Goal: Information Seeking & Learning: Compare options

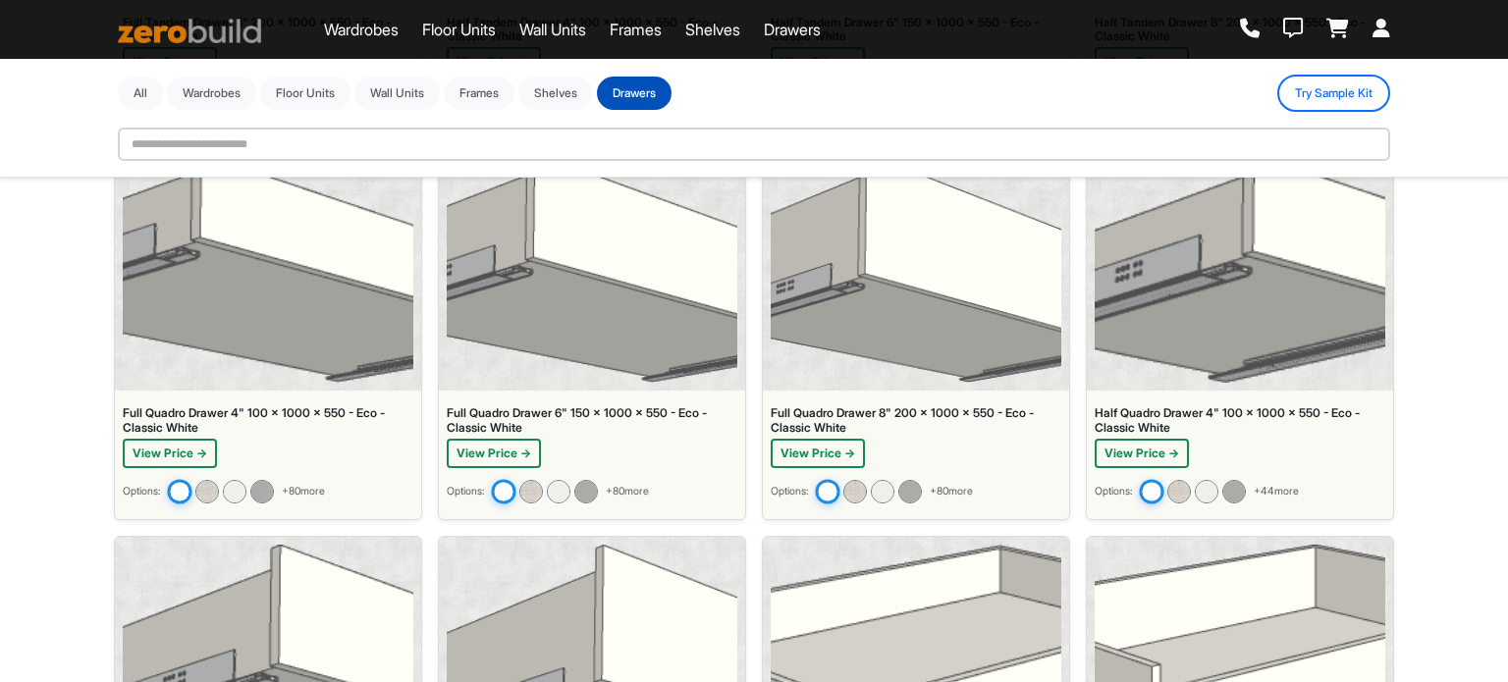
scroll to position [1040, 0]
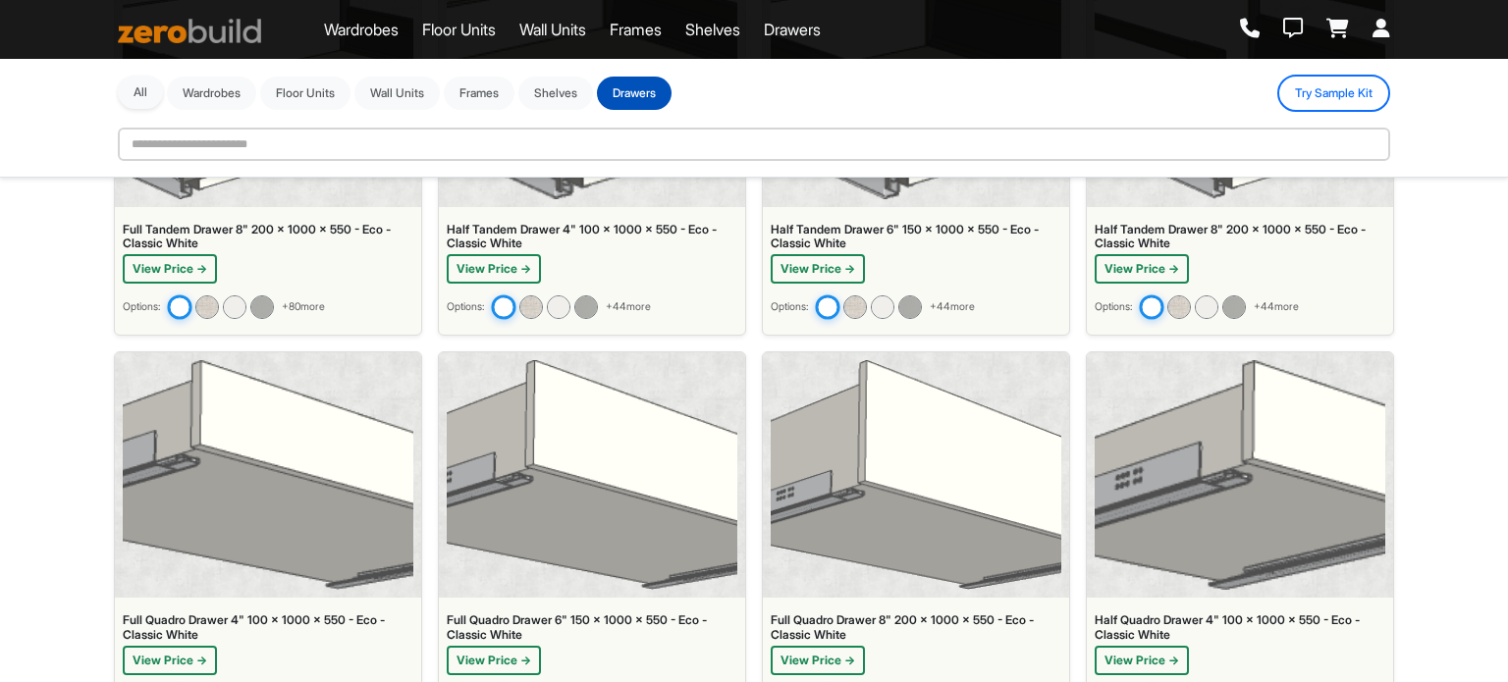
click at [135, 97] on button "All" at bounding box center [140, 92] width 45 height 33
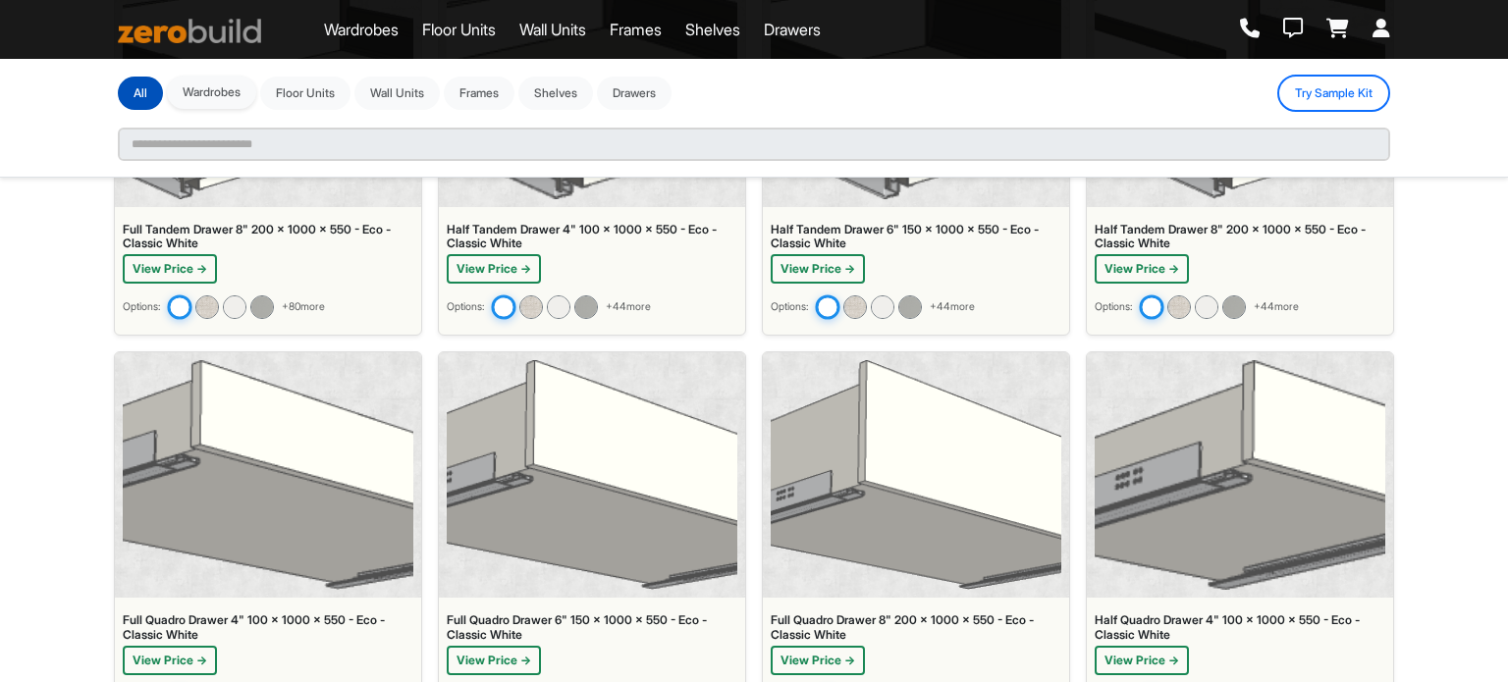
click at [224, 97] on button "Wardrobes" at bounding box center [211, 92] width 89 height 33
click at [305, 88] on button "Floor Units" at bounding box center [305, 92] width 90 height 33
click at [395, 91] on button "Wall Units" at bounding box center [396, 92] width 85 height 33
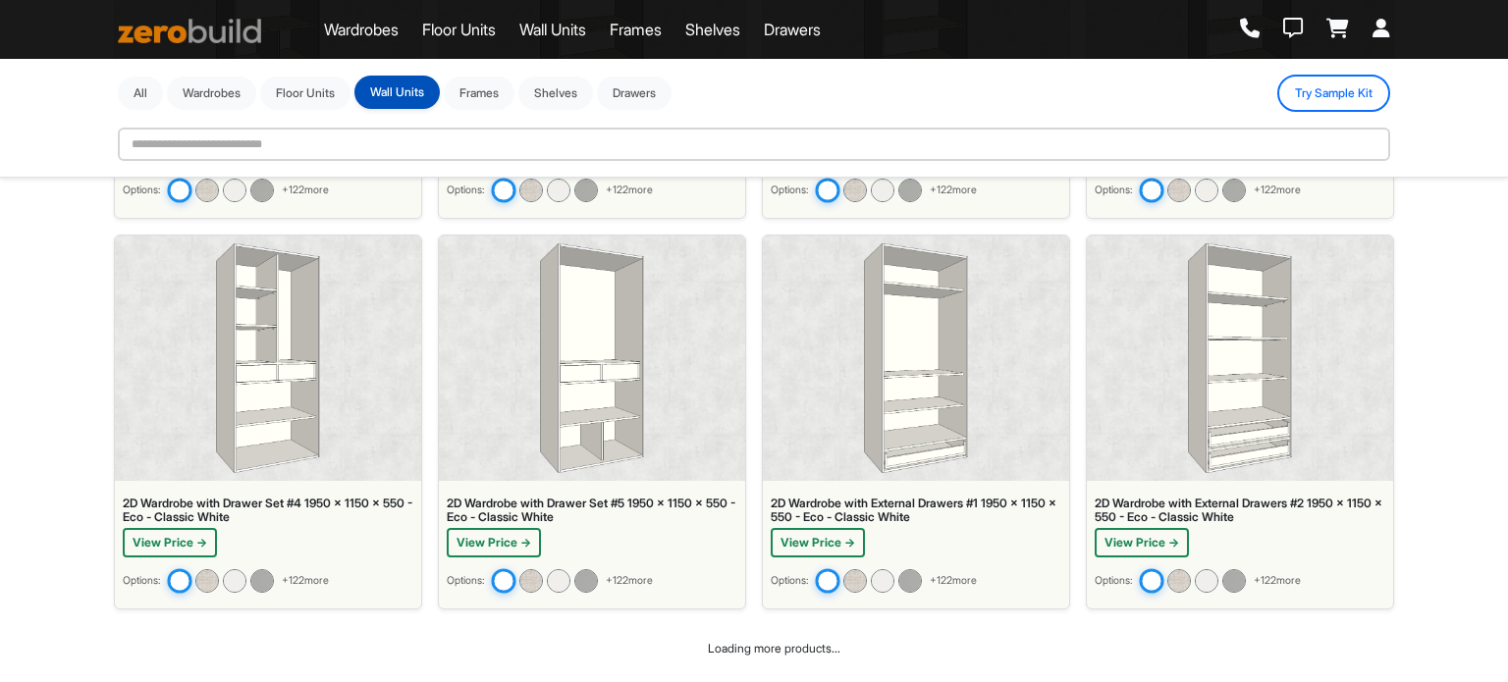
scroll to position [0, 0]
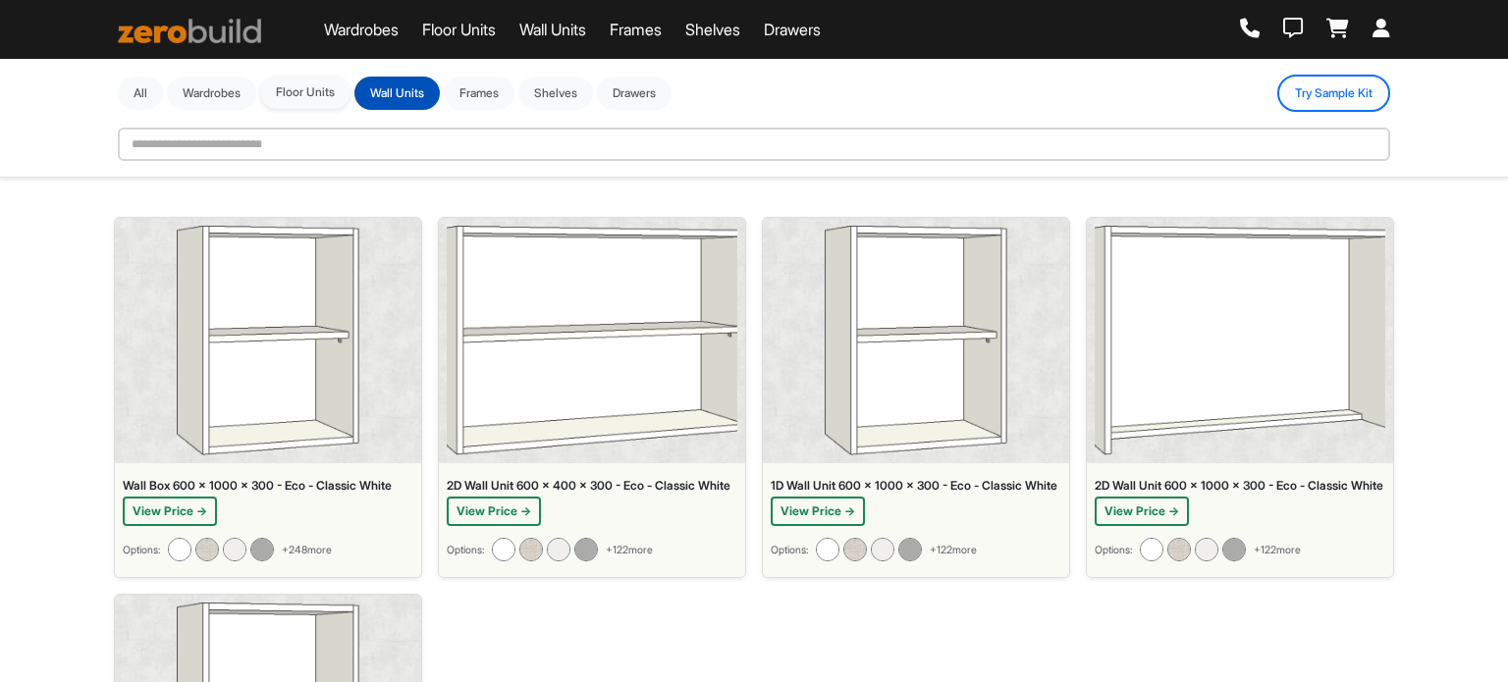
click at [291, 89] on button "Floor Units" at bounding box center [305, 92] width 90 height 33
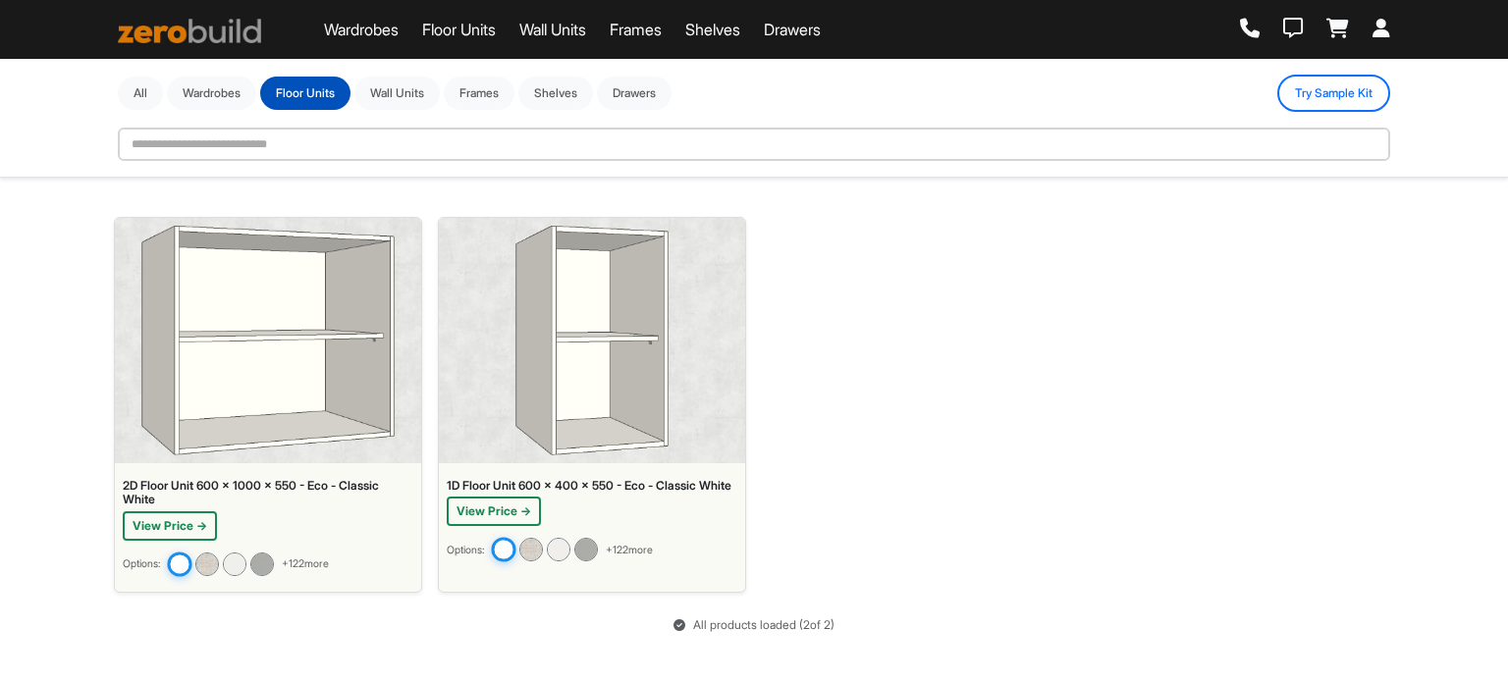
click at [263, 346] on img at bounding box center [267, 341] width 253 height 230
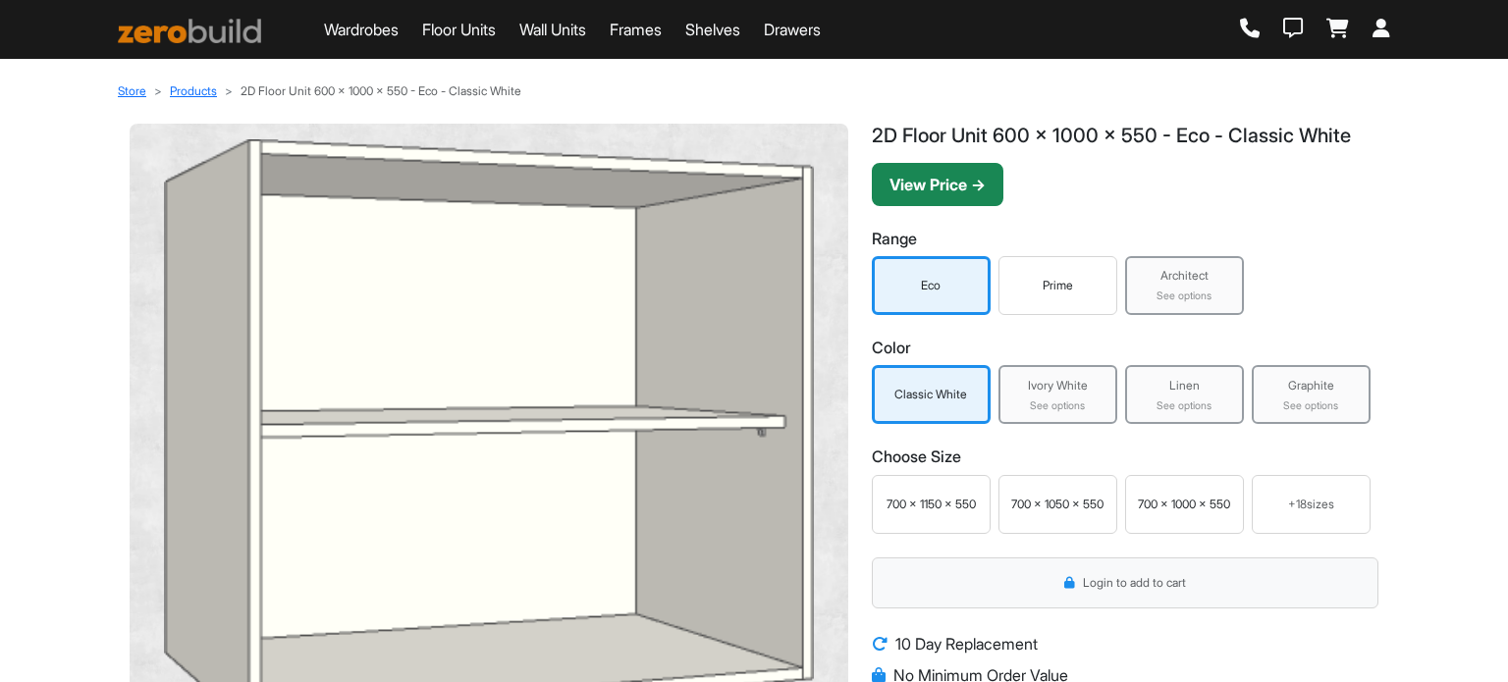
click at [950, 183] on button "View Price →" at bounding box center [938, 184] width 132 height 43
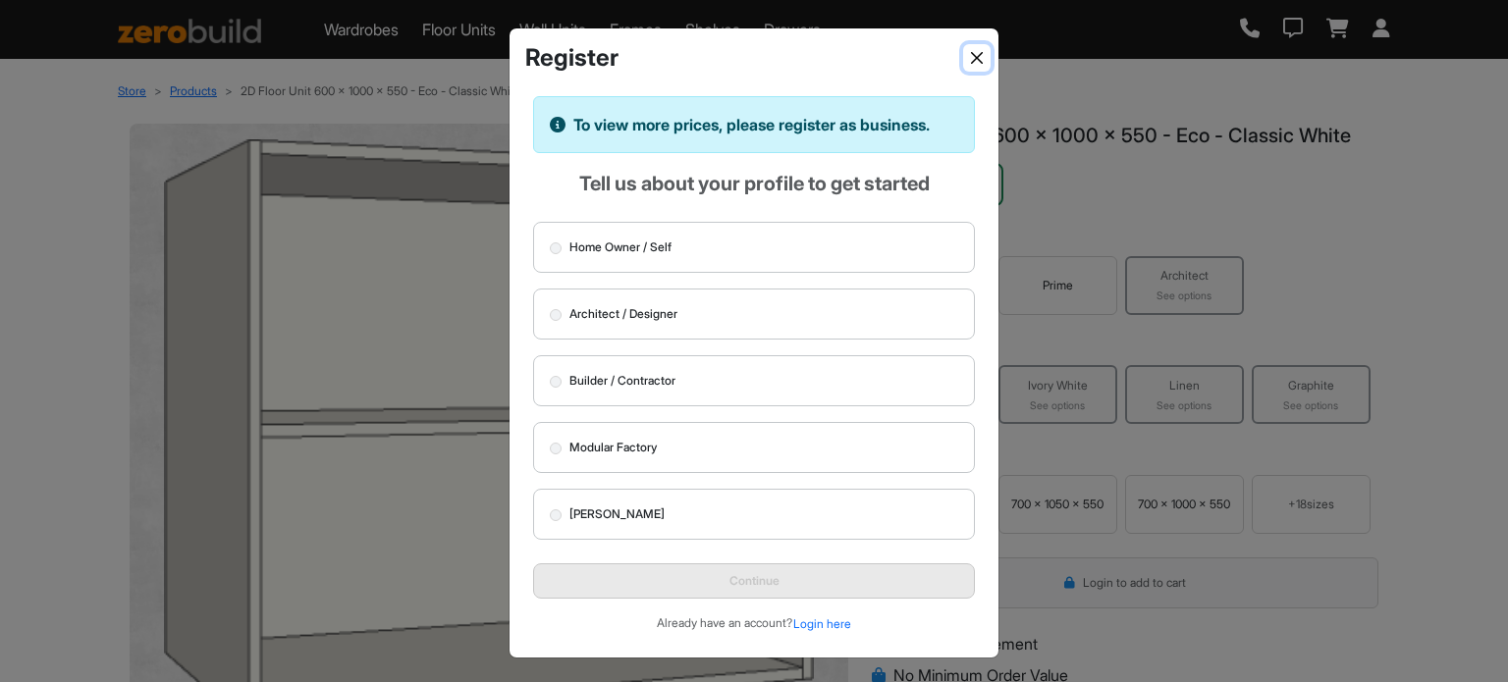
click at [970, 62] on button "Close" at bounding box center [976, 57] width 27 height 27
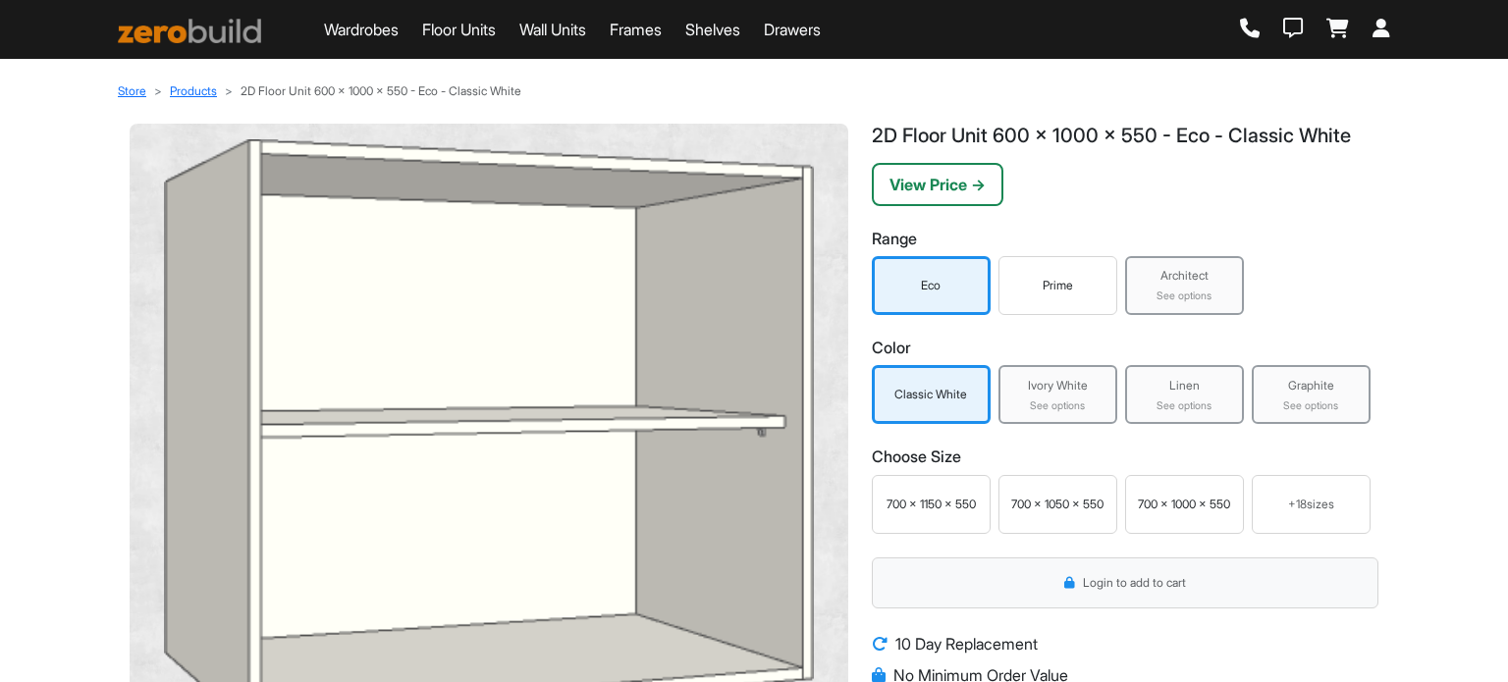
click at [1050, 295] on div "Prime" at bounding box center [1057, 285] width 119 height 59
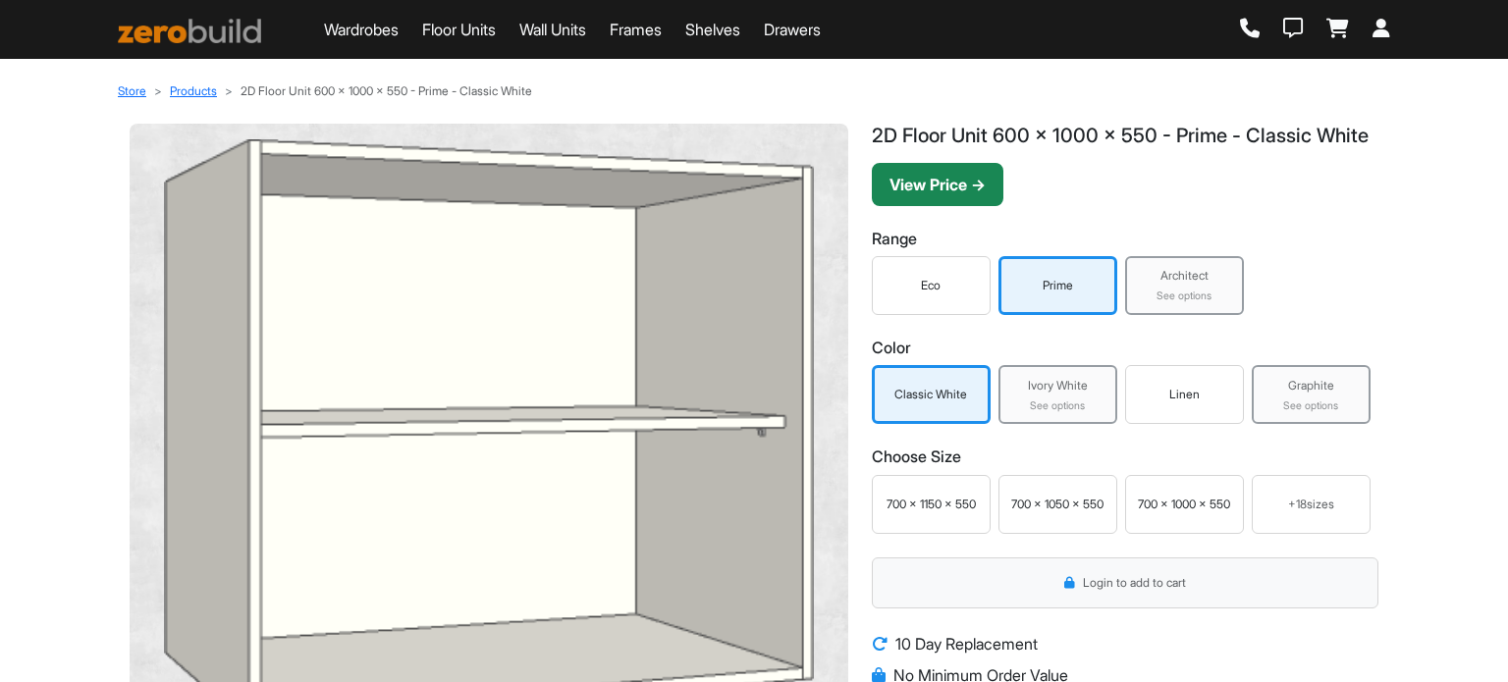
click at [989, 204] on button "View Price →" at bounding box center [938, 184] width 132 height 43
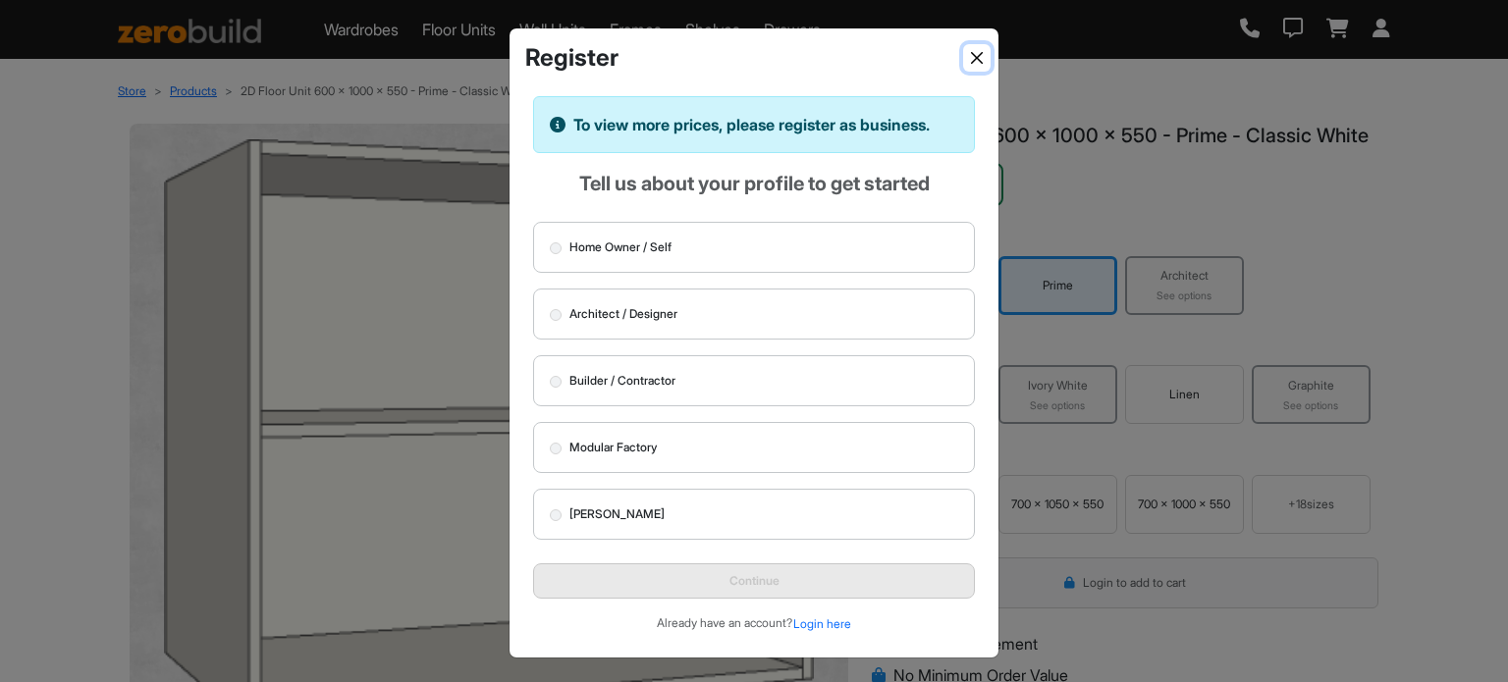
click at [978, 59] on button "Close" at bounding box center [976, 57] width 27 height 27
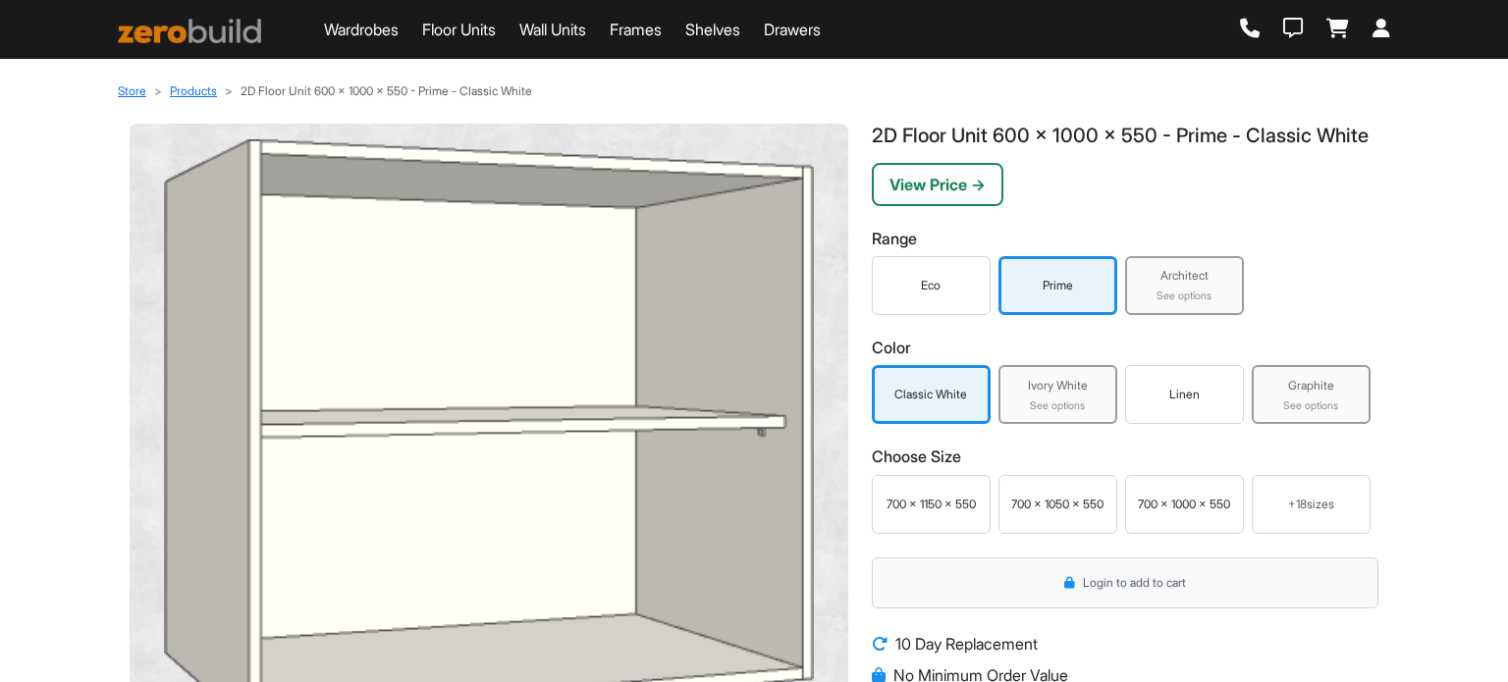
click at [1047, 395] on div "Ivory White" at bounding box center [1057, 386] width 107 height 18
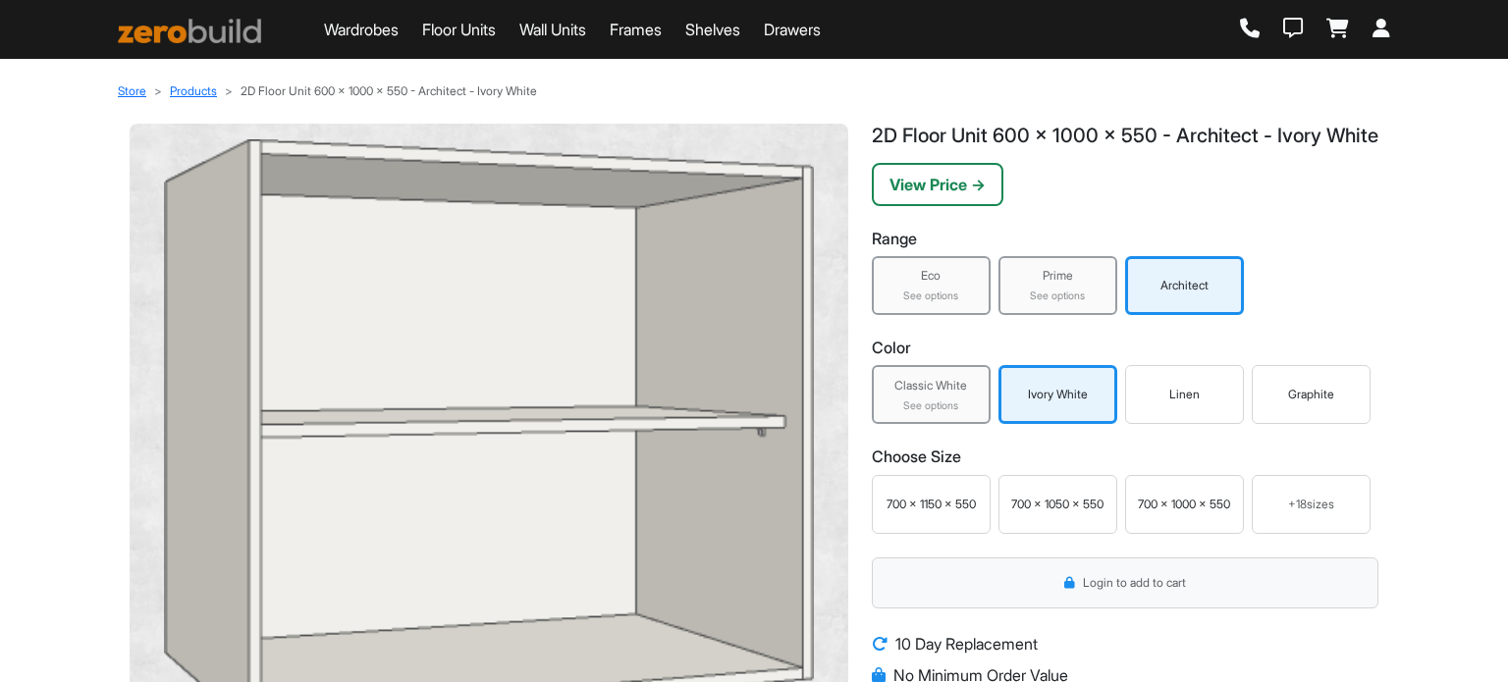
click at [1172, 403] on div "Linen" at bounding box center [1184, 395] width 109 height 18
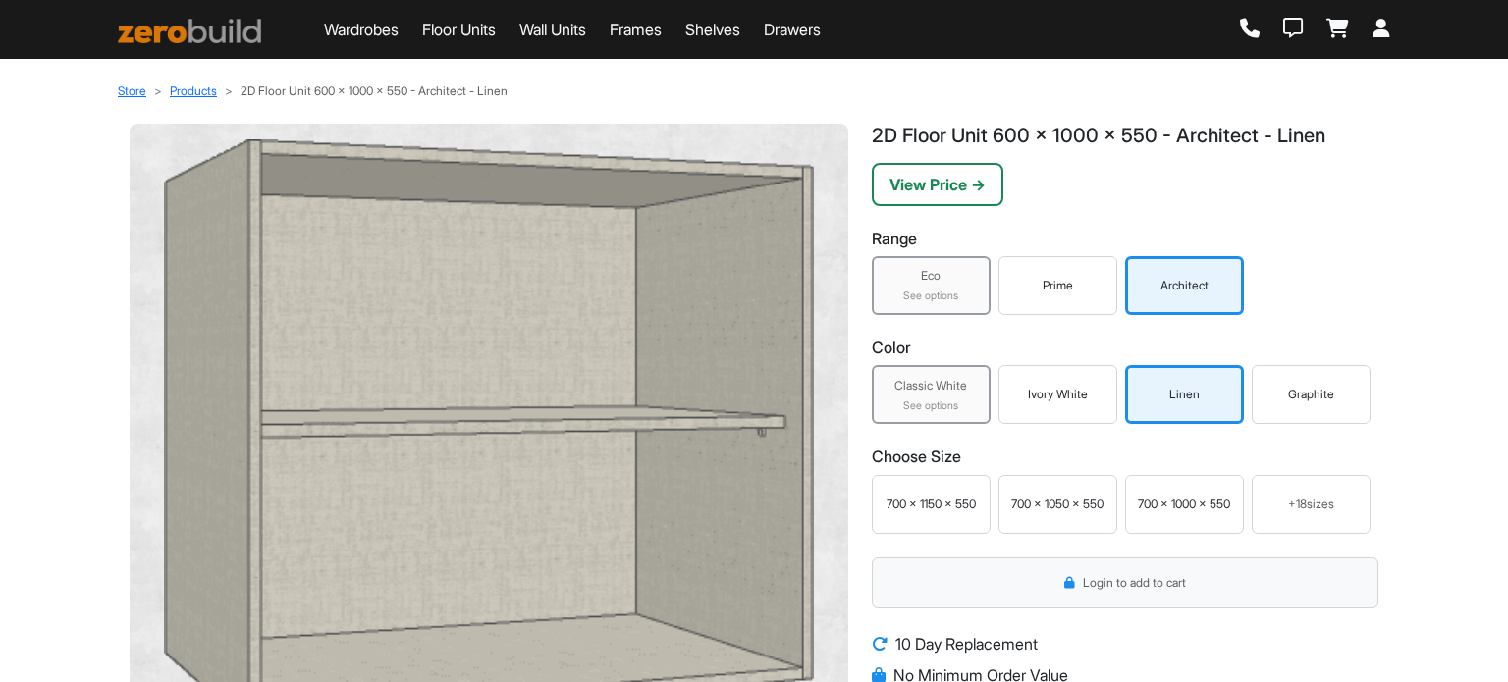
click at [1022, 300] on div "Prime" at bounding box center [1057, 285] width 119 height 59
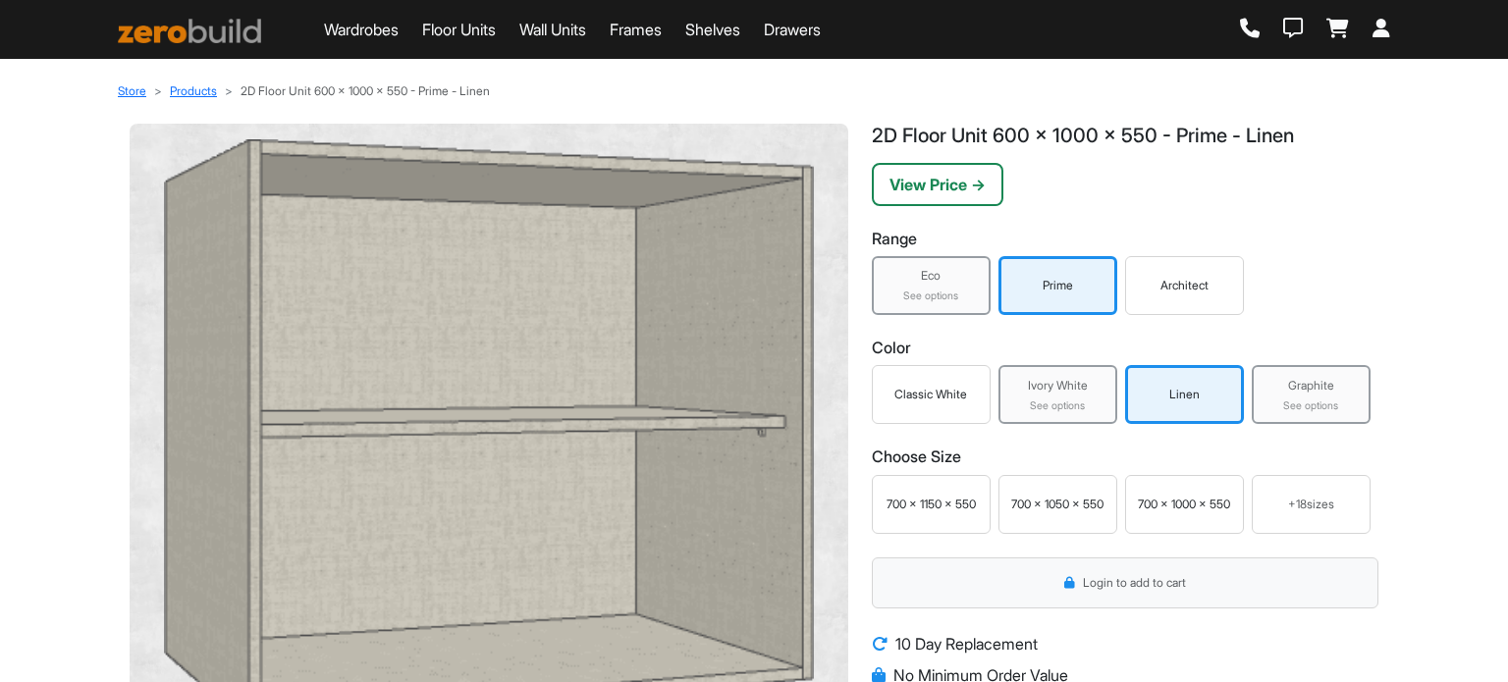
click at [923, 284] on div "Eco" at bounding box center [931, 276] width 107 height 18
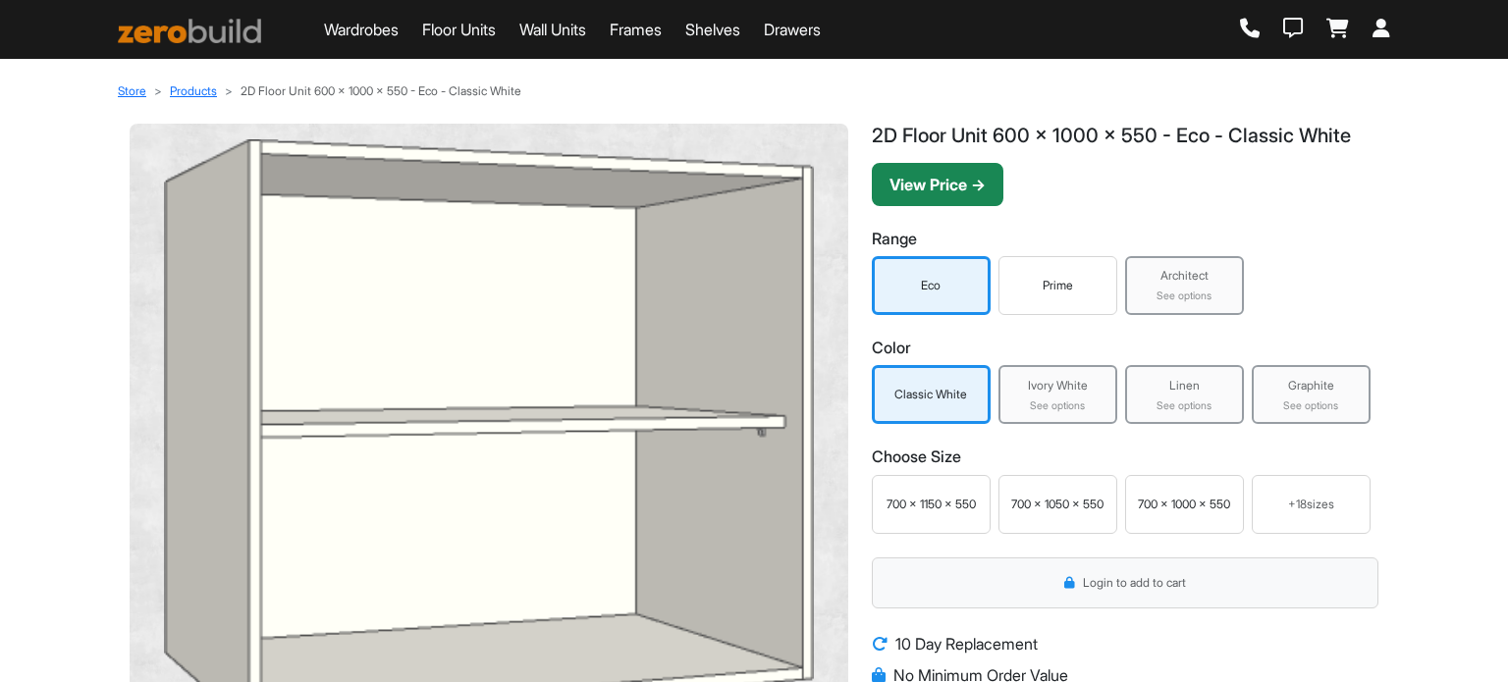
click at [955, 193] on button "View Price →" at bounding box center [938, 184] width 132 height 43
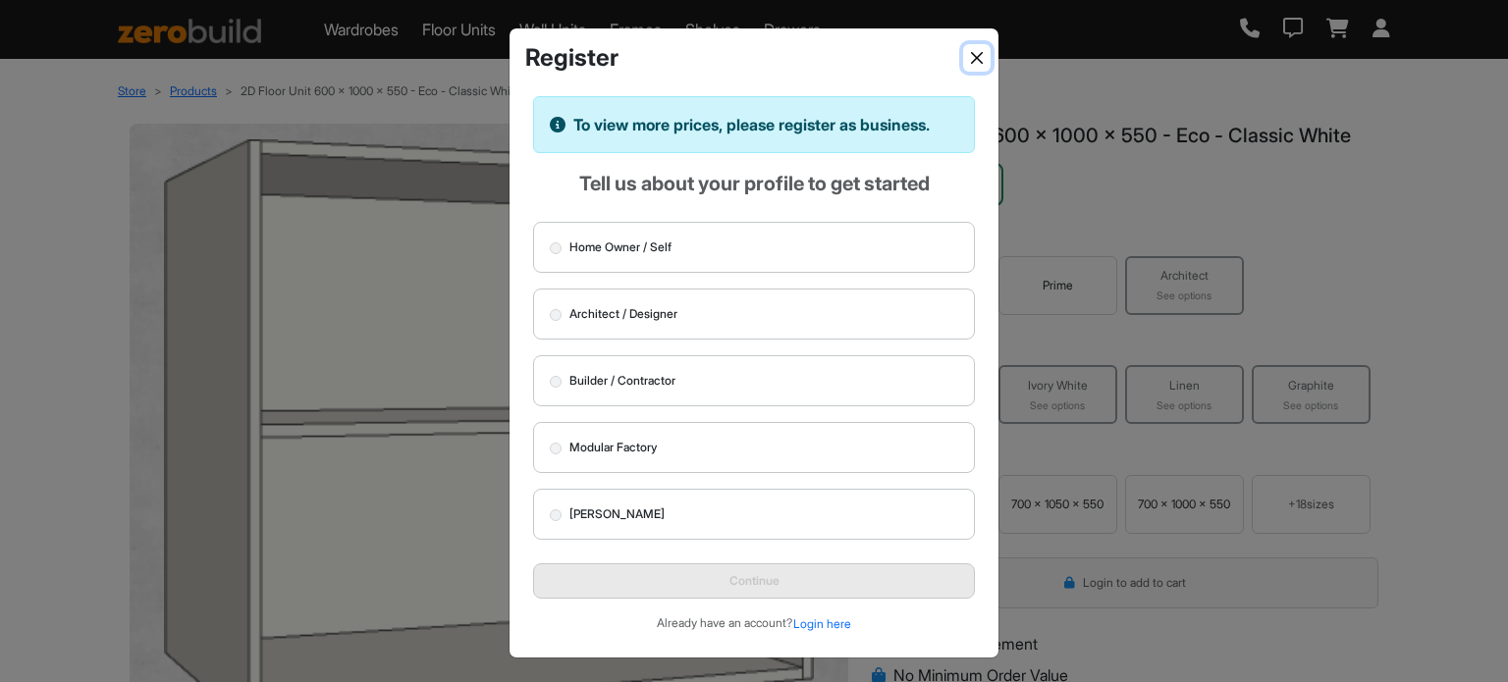
click at [971, 58] on button "Close" at bounding box center [976, 57] width 27 height 27
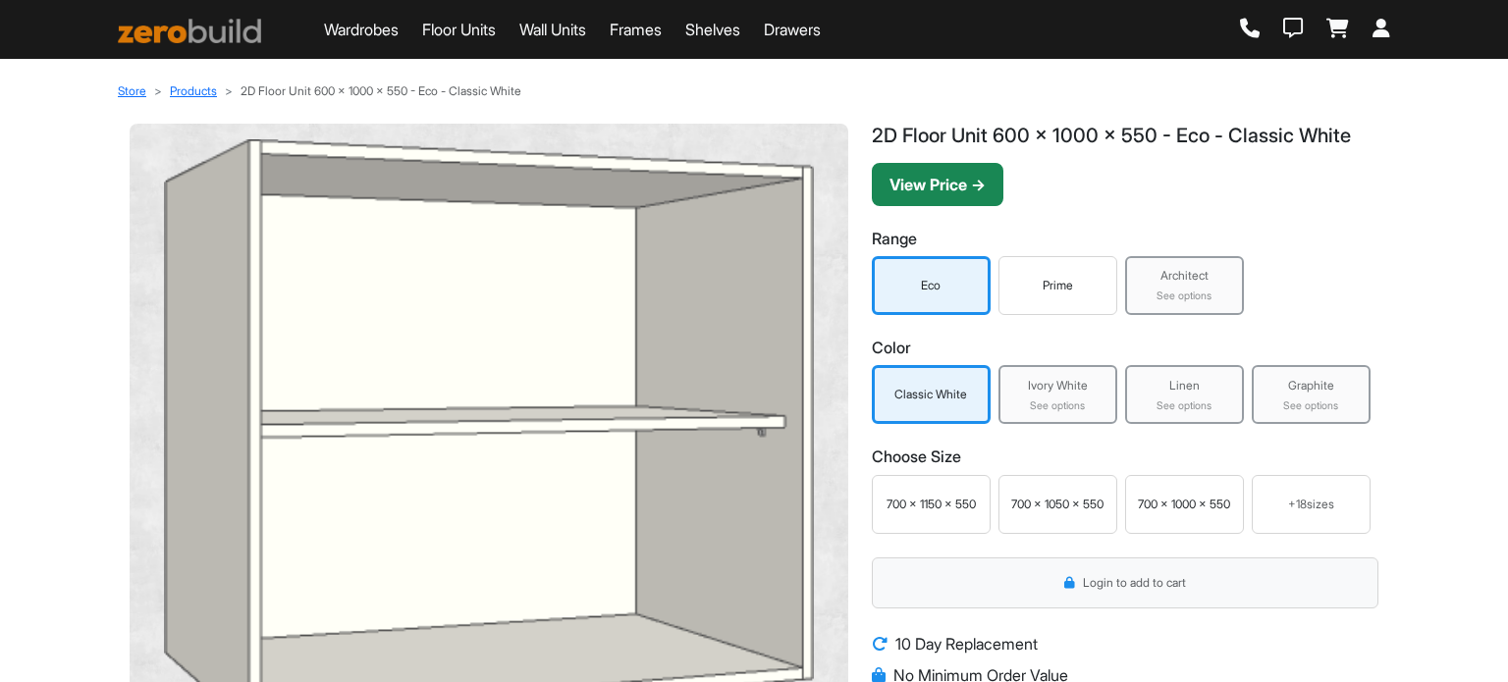
click at [919, 185] on button "View Price →" at bounding box center [938, 184] width 132 height 43
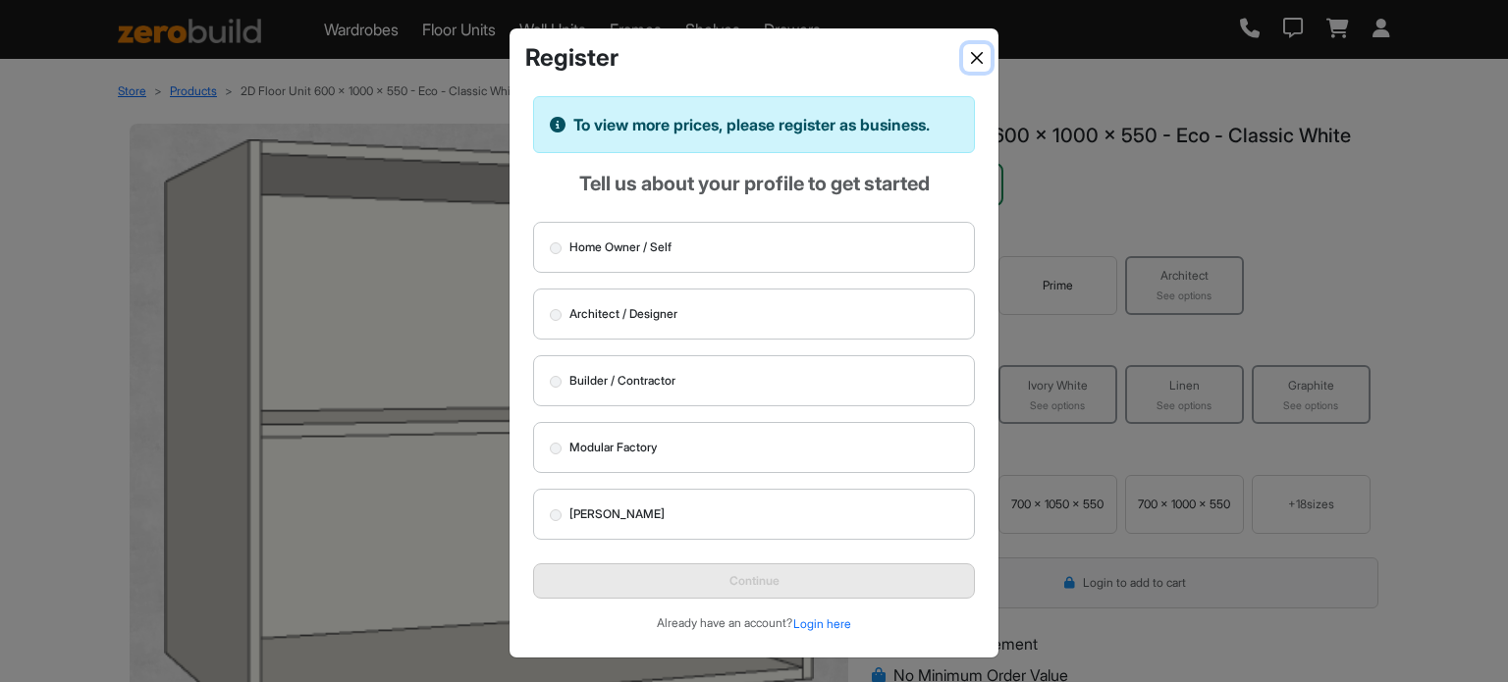
click at [971, 55] on button "Close" at bounding box center [976, 57] width 27 height 27
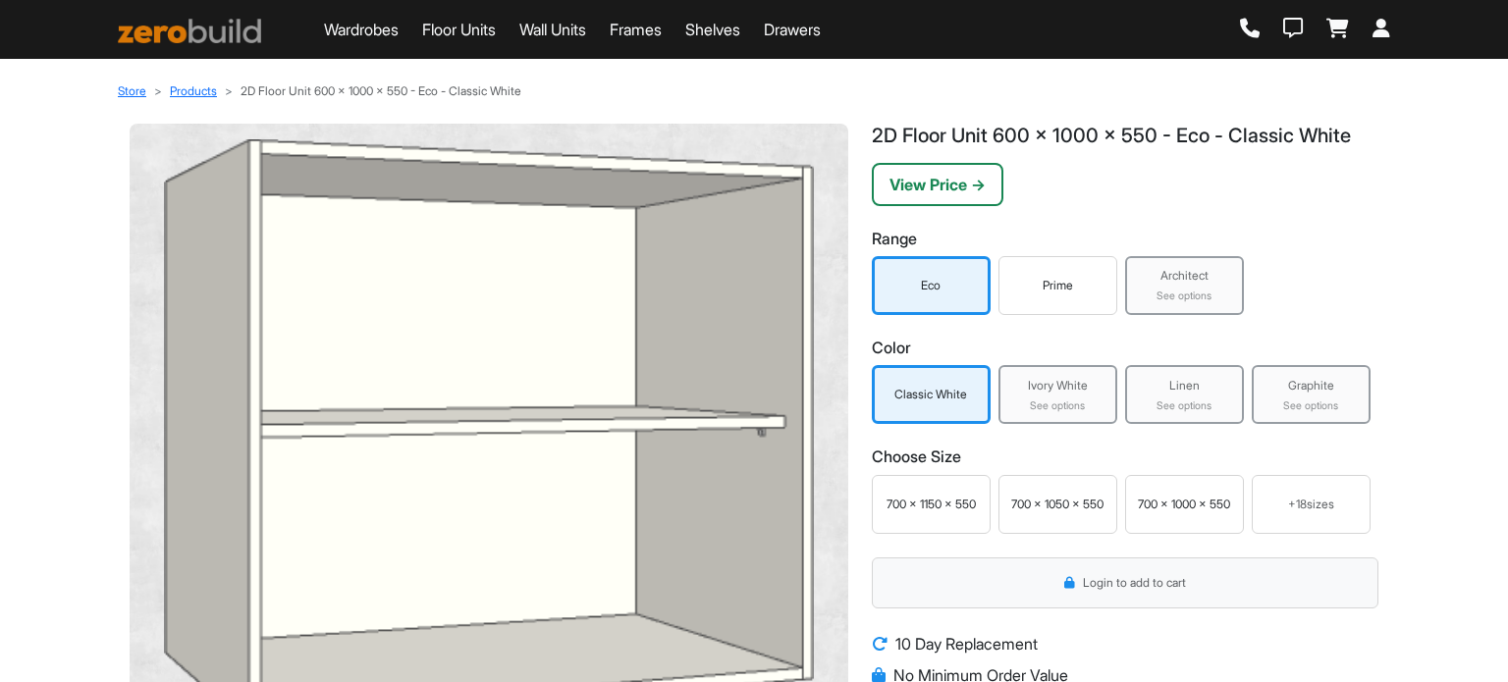
click at [1370, 42] on div "Wardrobes Floor Units Wall Units Frames Shelves Drawers" at bounding box center [754, 29] width 1296 height 39
click at [1378, 37] on icon at bounding box center [1381, 29] width 18 height 20
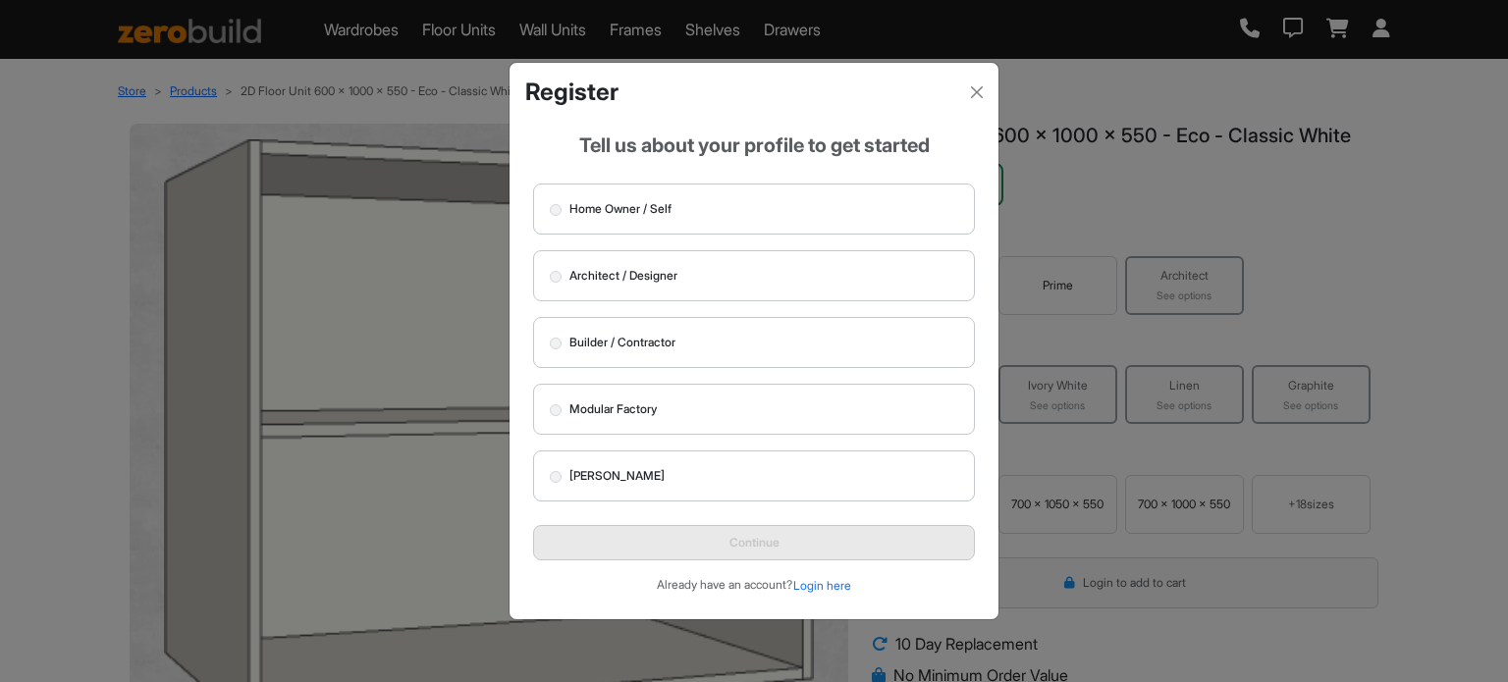
click at [1249, 147] on div "Register Tell us about your profile to get started Home Owner / Self Architect …" at bounding box center [754, 341] width 1508 height 682
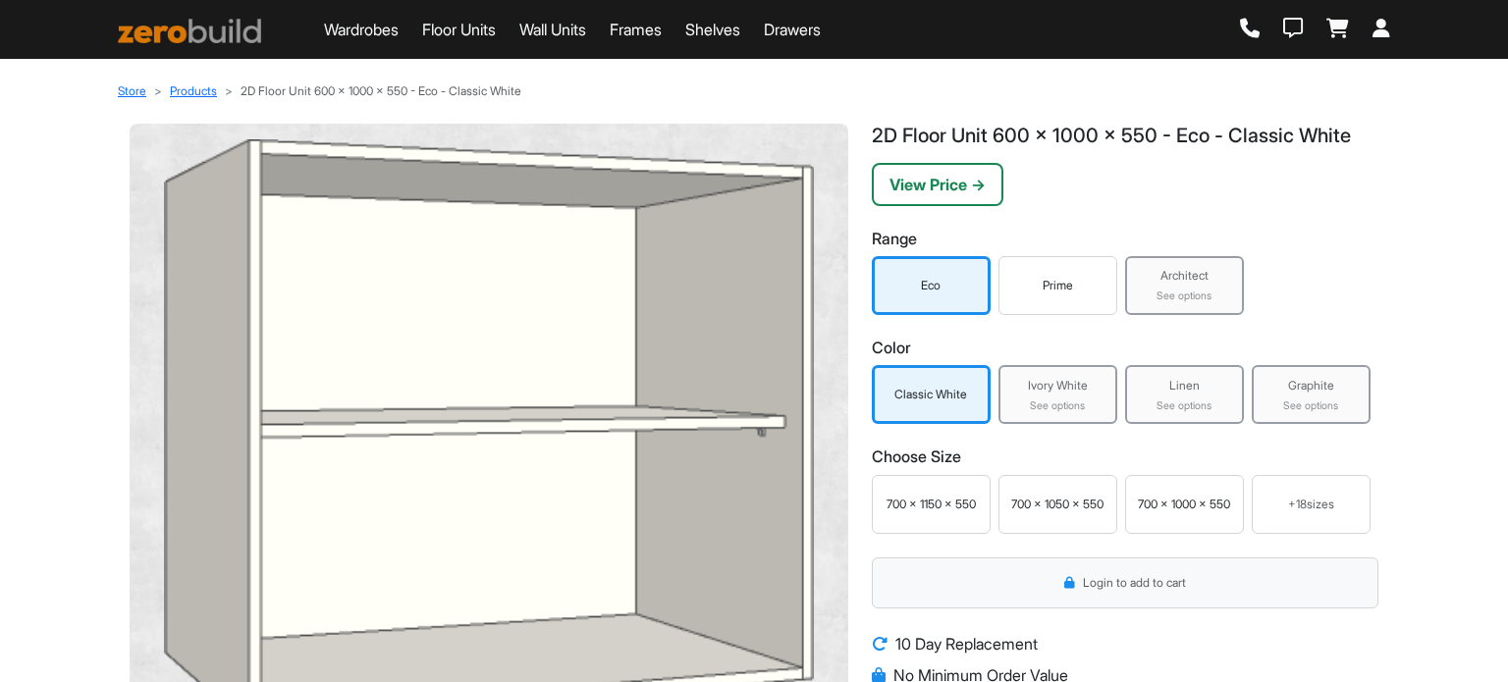
click at [1053, 286] on div "Prime" at bounding box center [1057, 286] width 109 height 18
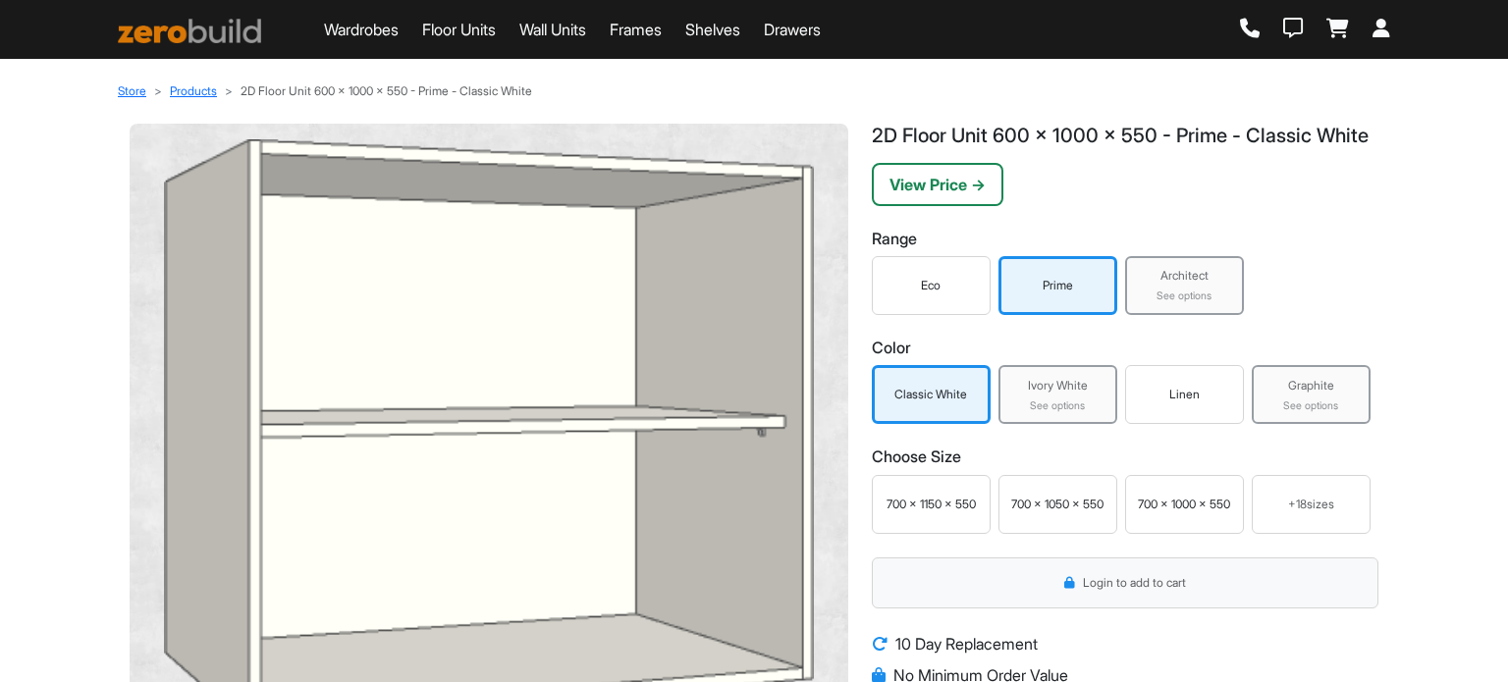
click at [1163, 403] on div "Linen" at bounding box center [1184, 395] width 109 height 18
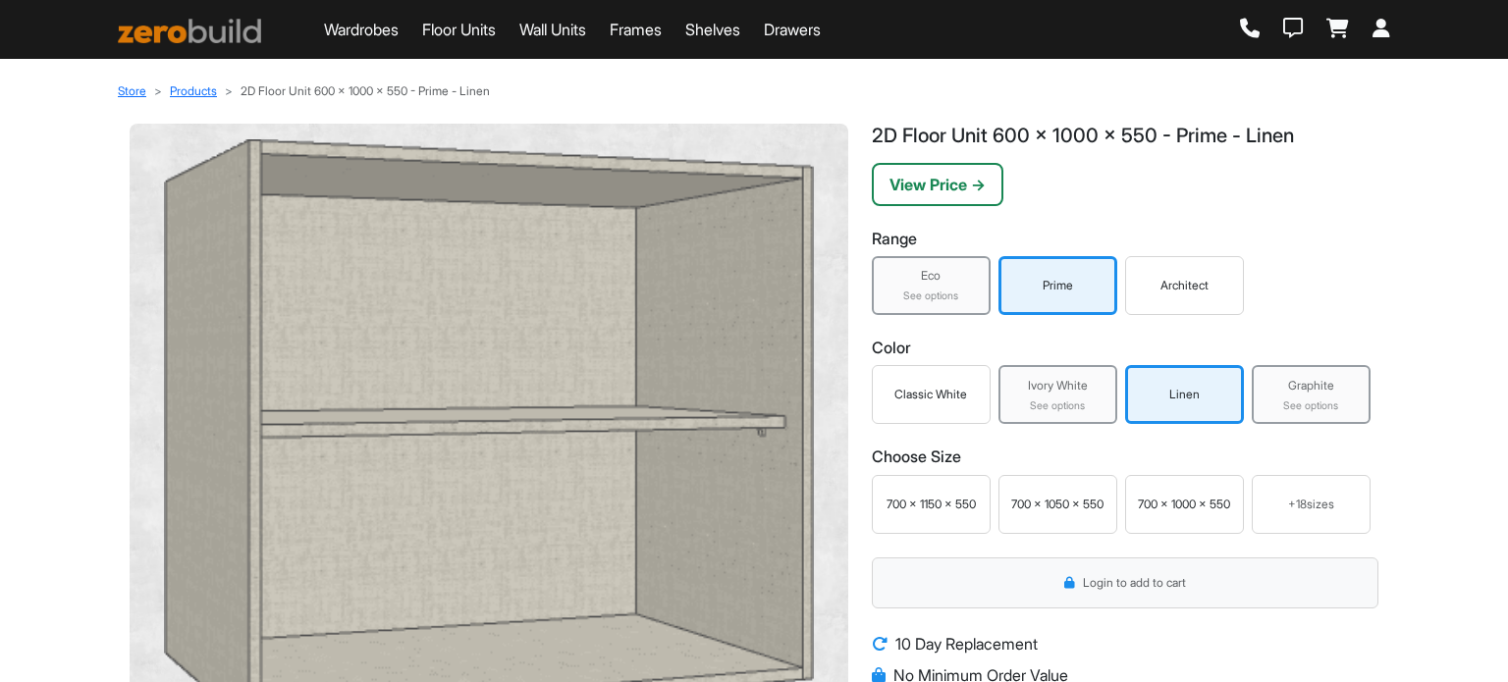
click at [1080, 499] on div "700 x 1050 x 550" at bounding box center [1057, 505] width 109 height 18
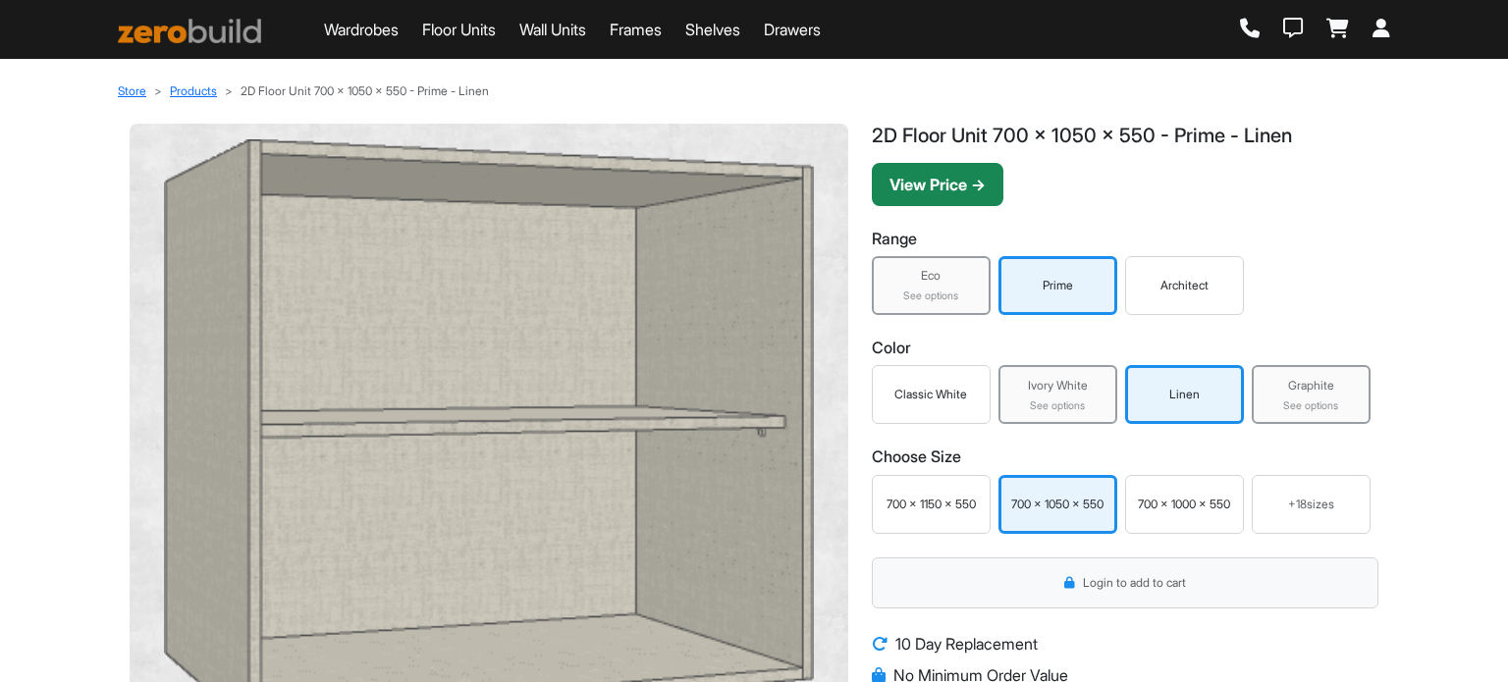
click at [940, 186] on button "View Price →" at bounding box center [938, 184] width 132 height 43
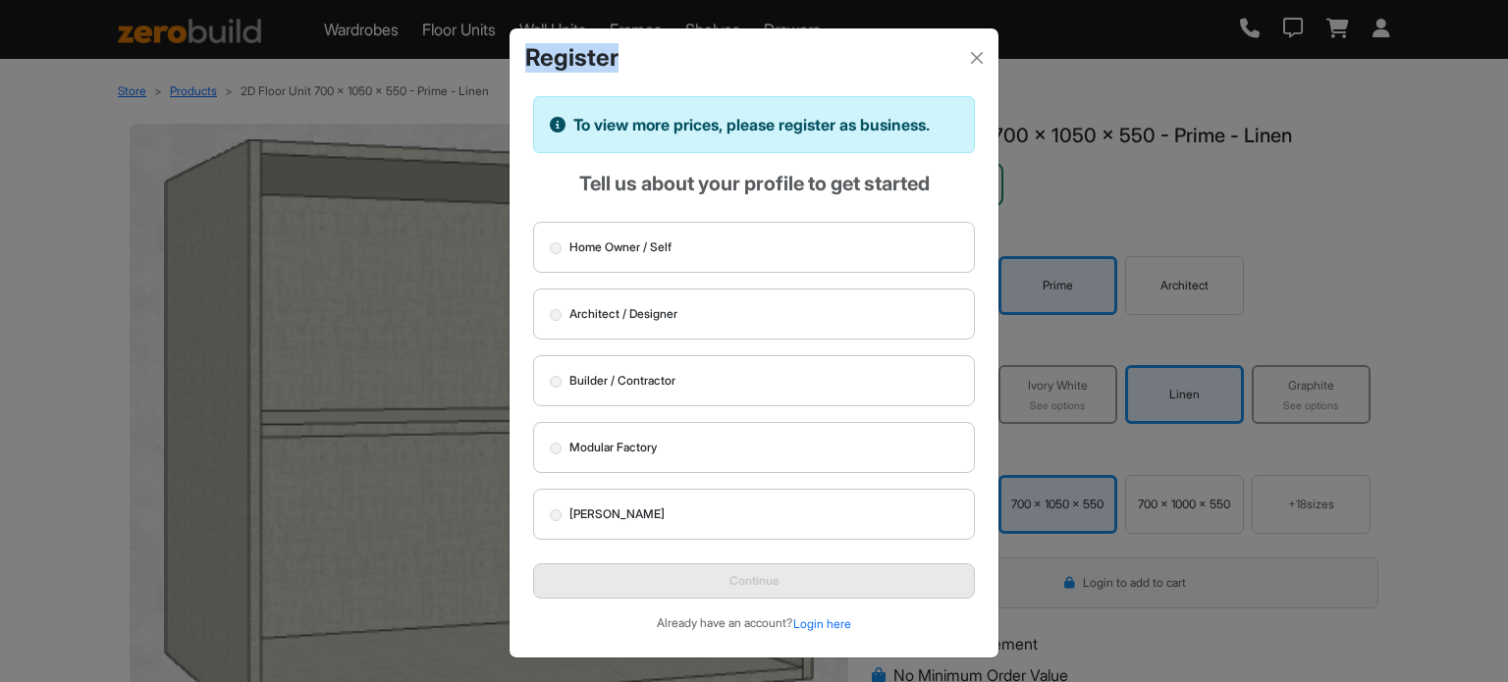
drag, startPoint x: 876, startPoint y: 51, endPoint x: 518, endPoint y: 34, distance: 357.7
click at [518, 34] on div "Register" at bounding box center [753, 50] width 489 height 44
click at [968, 53] on button "Close" at bounding box center [976, 57] width 27 height 27
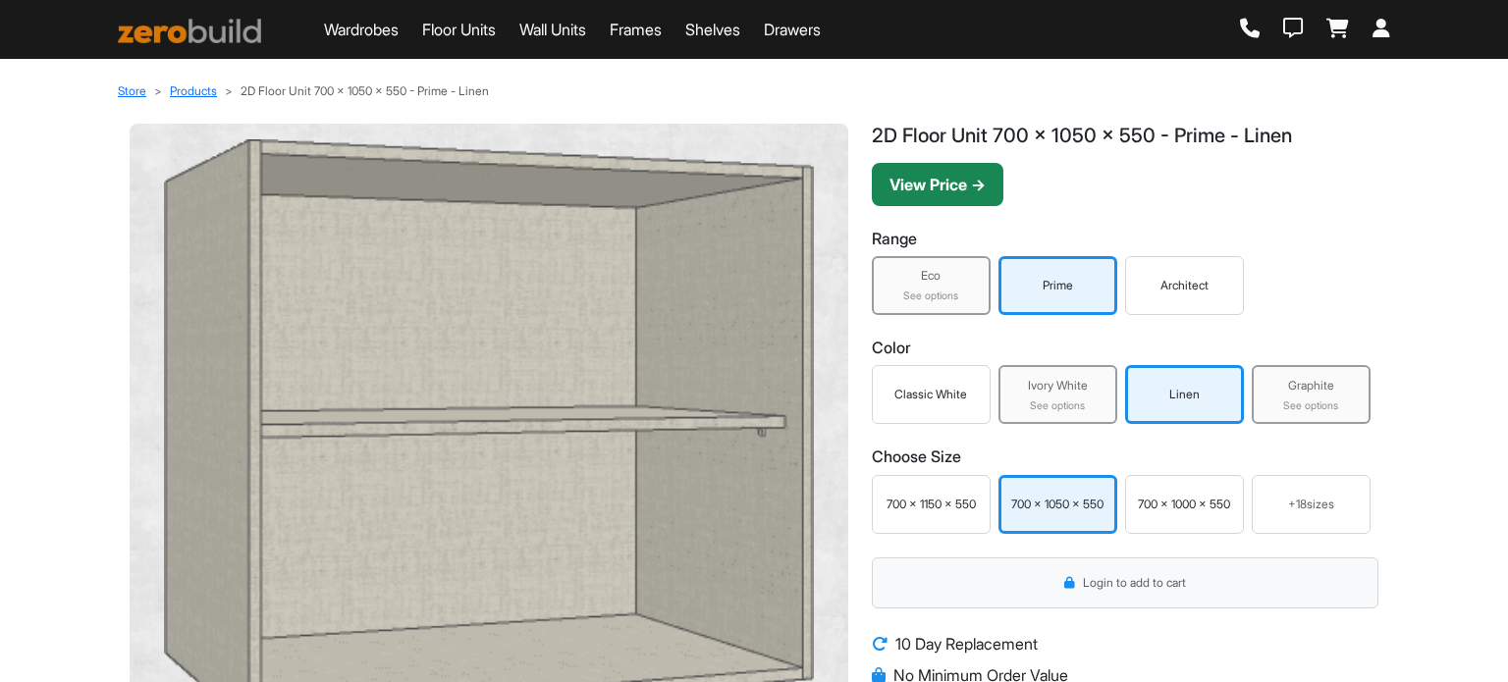
click at [898, 180] on button "View Price →" at bounding box center [938, 184] width 132 height 43
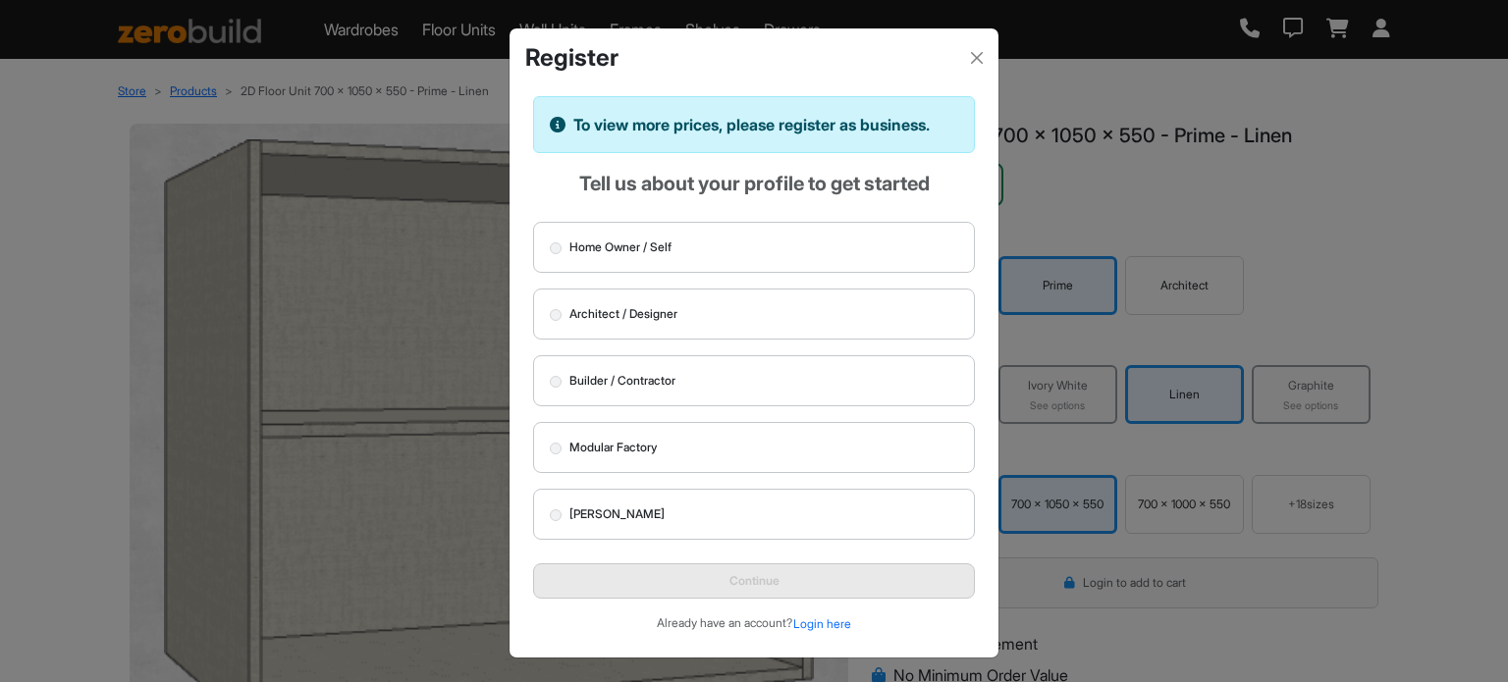
click at [1167, 180] on div "Register To view more prices, please register as business. Tell us about your p…" at bounding box center [754, 341] width 1508 height 682
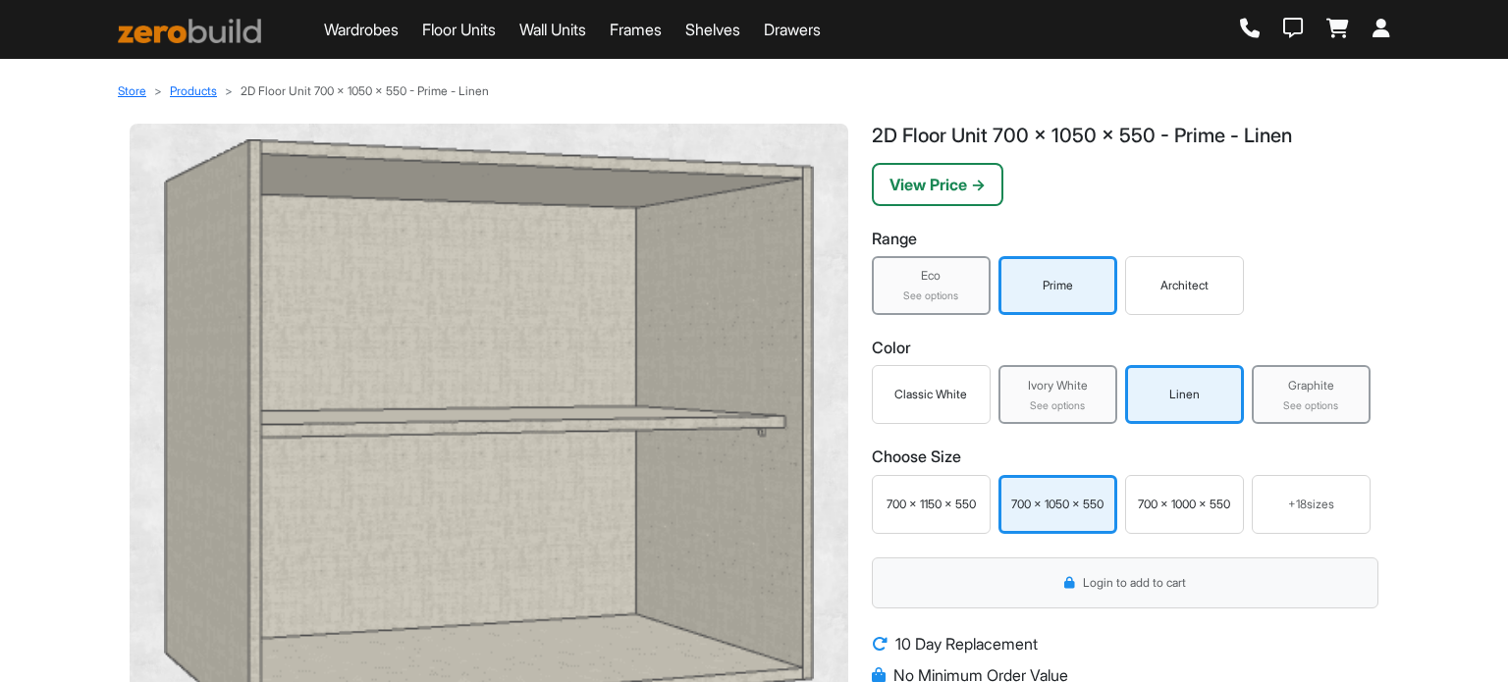
click at [955, 404] on div "Classic White" at bounding box center [931, 394] width 119 height 59
